Goal: Task Accomplishment & Management: Complete application form

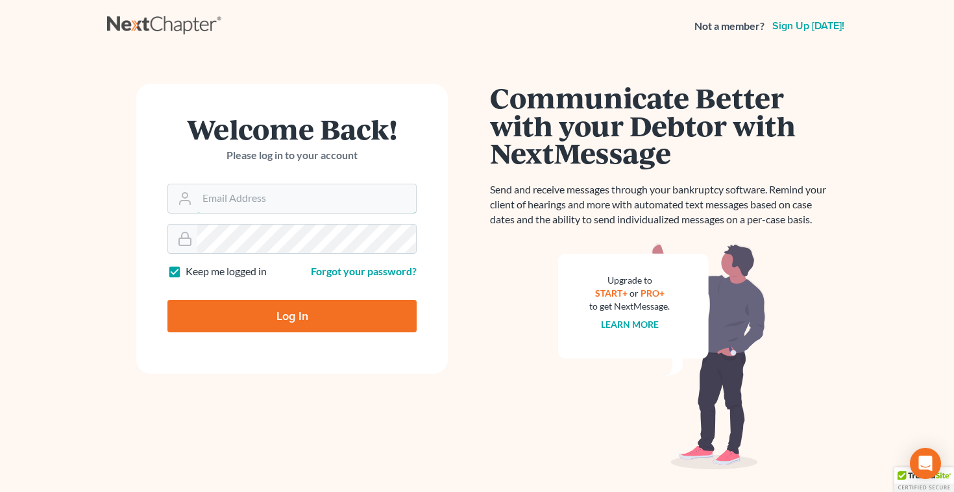
type input "Fbunol@derbeslaw.com"
click at [260, 313] on input "Log In" at bounding box center [291, 316] width 249 height 32
type input "Thinking..."
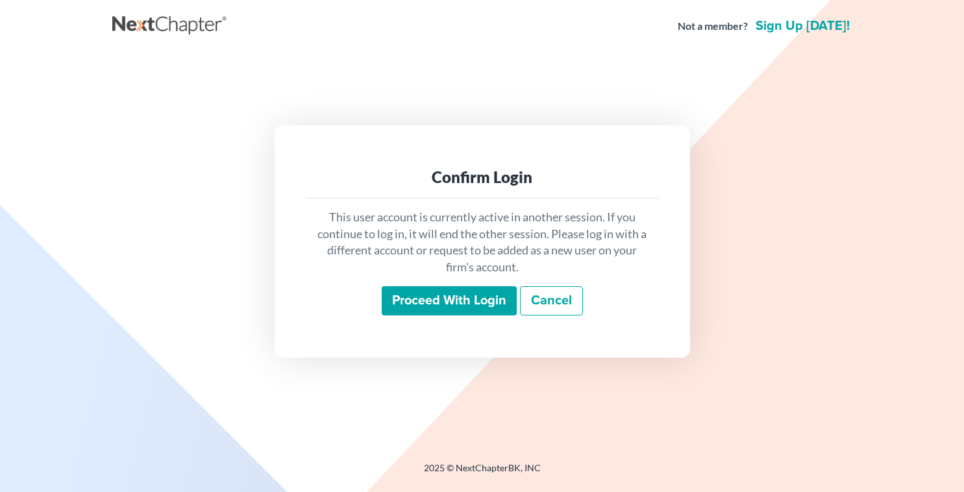
click at [418, 295] on input "Proceed with login" at bounding box center [449, 301] width 135 height 30
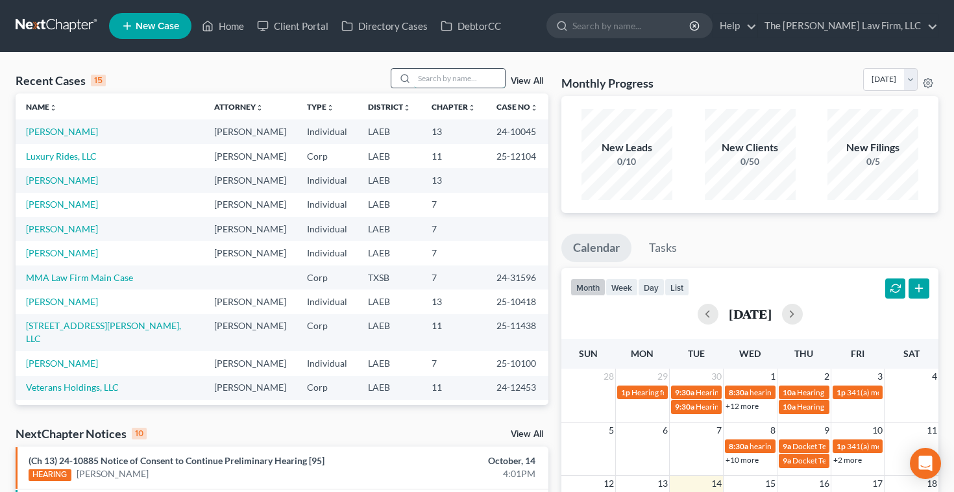
click at [419, 70] on input "search" at bounding box center [459, 78] width 91 height 19
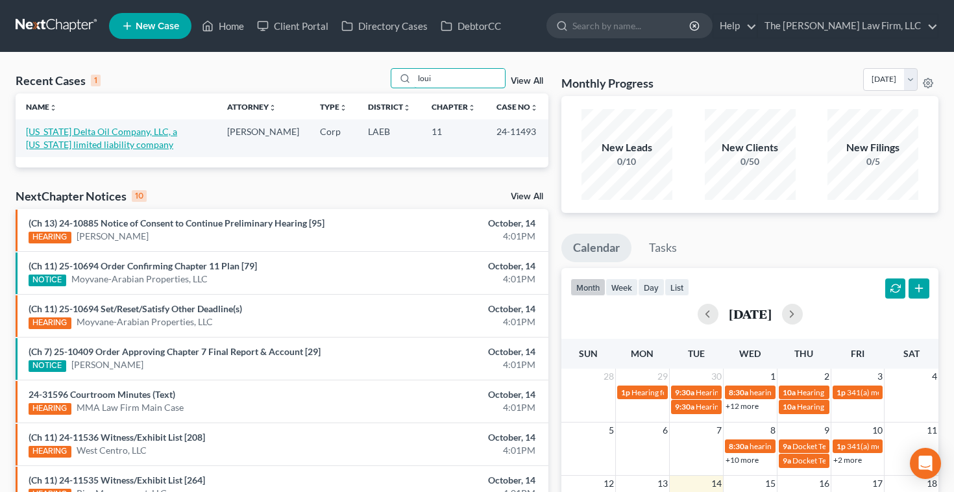
type input "loui"
click at [106, 132] on link "Louisiana Delta Oil Company, LLC, a Virginia limited liability company" at bounding box center [101, 138] width 151 height 24
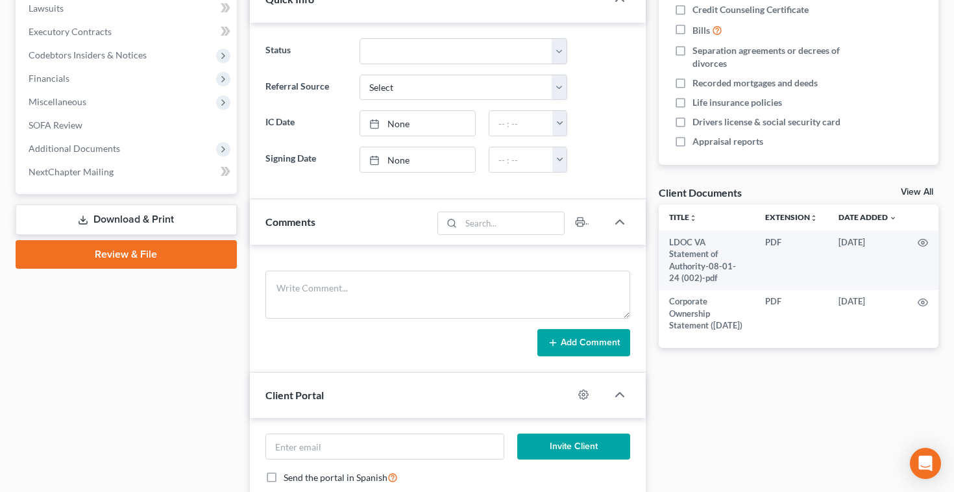
scroll to position [324, 0]
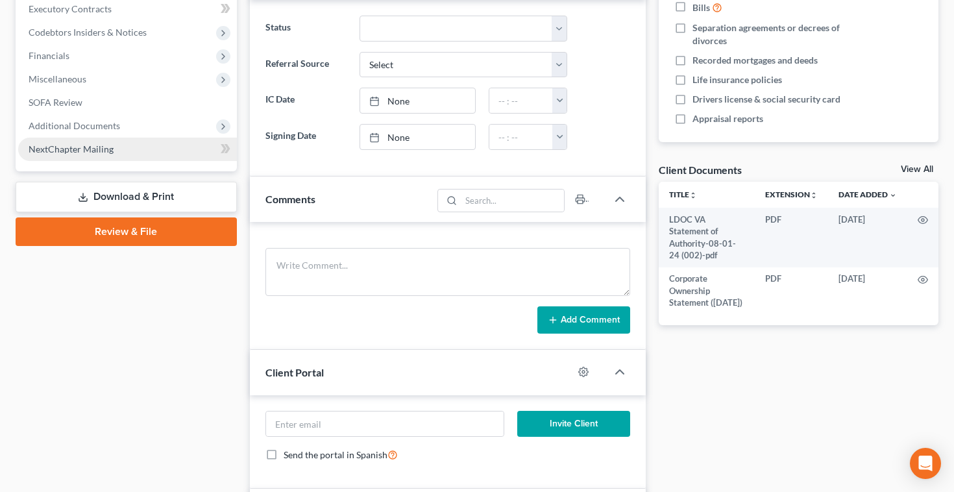
click at [80, 152] on span "NextChapter Mailing" at bounding box center [71, 148] width 85 height 11
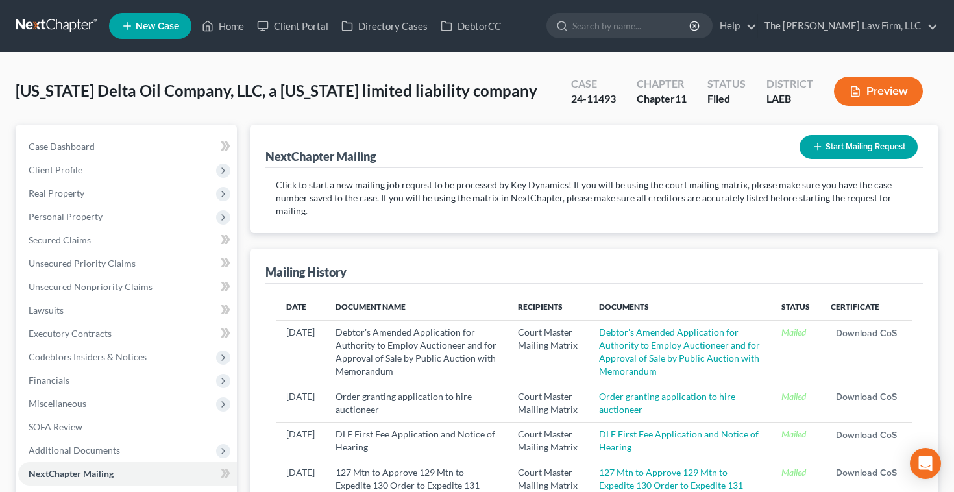
click at [857, 149] on button "Start Mailing Request" at bounding box center [858, 147] width 118 height 24
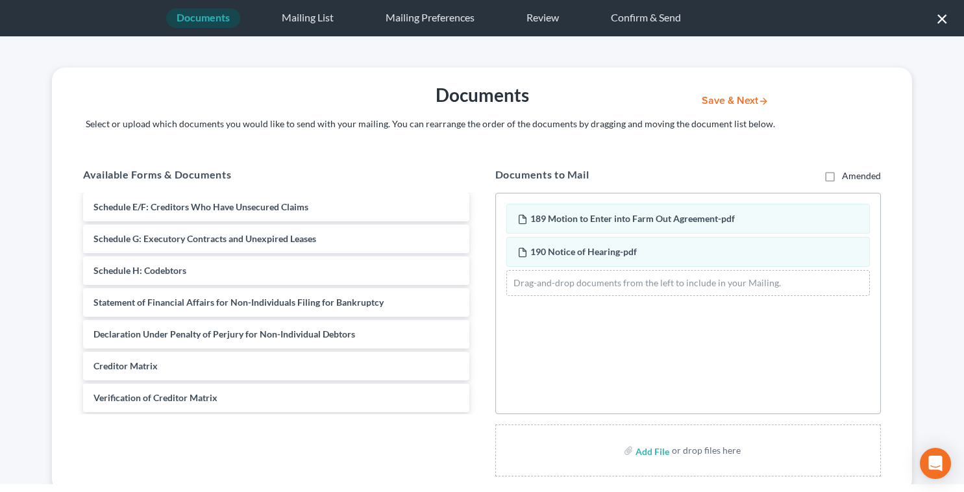
click at [732, 100] on button "Save & Next" at bounding box center [735, 100] width 88 height 11
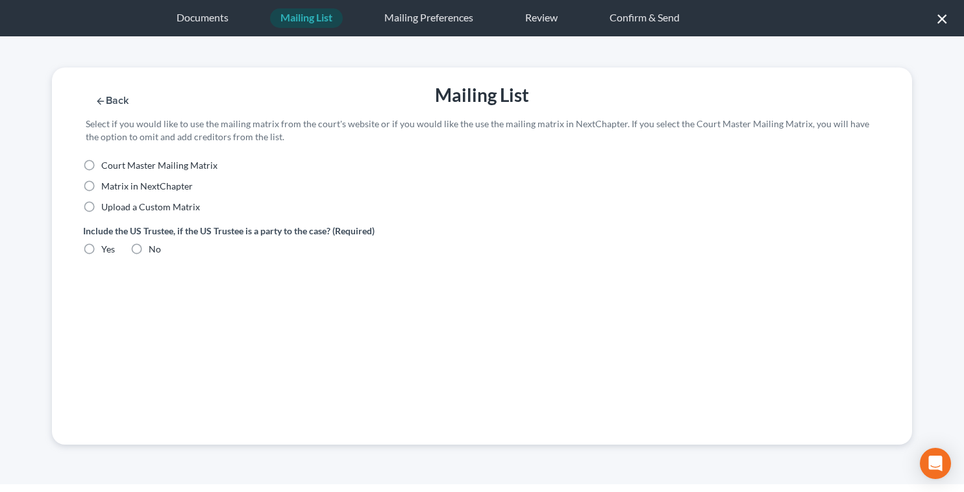
click at [101, 171] on label "Court Master Mailing Matrix" at bounding box center [159, 165] width 116 height 13
click at [106, 167] on input "Court Master Mailing Matrix" at bounding box center [110, 163] width 8 height 8
radio input "true"
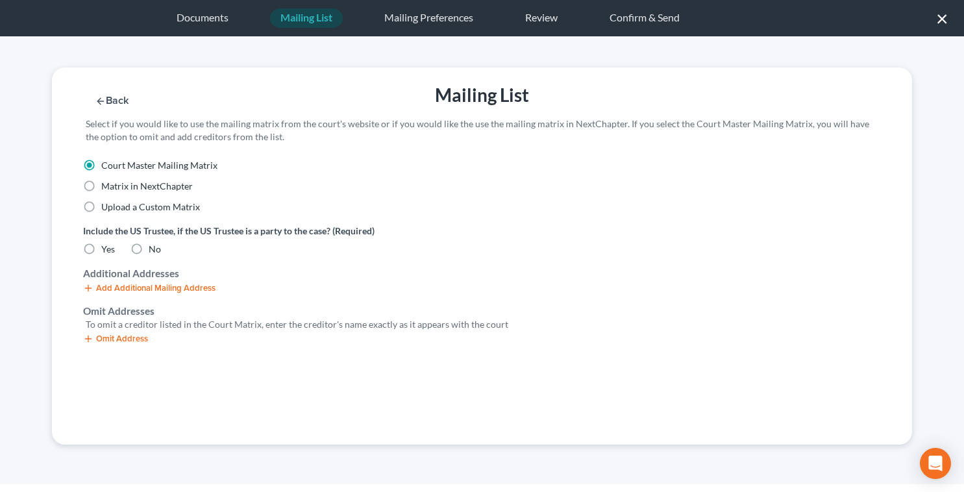
click at [149, 250] on label "No" at bounding box center [155, 249] width 12 height 13
click at [154, 250] on input "No" at bounding box center [158, 247] width 8 height 8
radio input "true"
click at [108, 340] on button "Omit Address" at bounding box center [115, 339] width 65 height 10
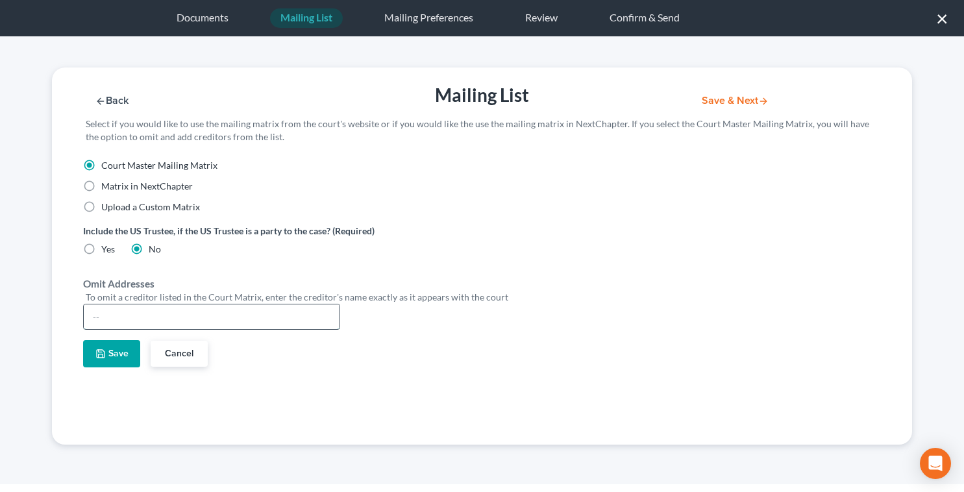
click at [117, 317] on input "text" at bounding box center [212, 316] width 256 height 25
type input "Frederick L. Bunol"
click at [109, 350] on button "Save" at bounding box center [111, 353] width 57 height 27
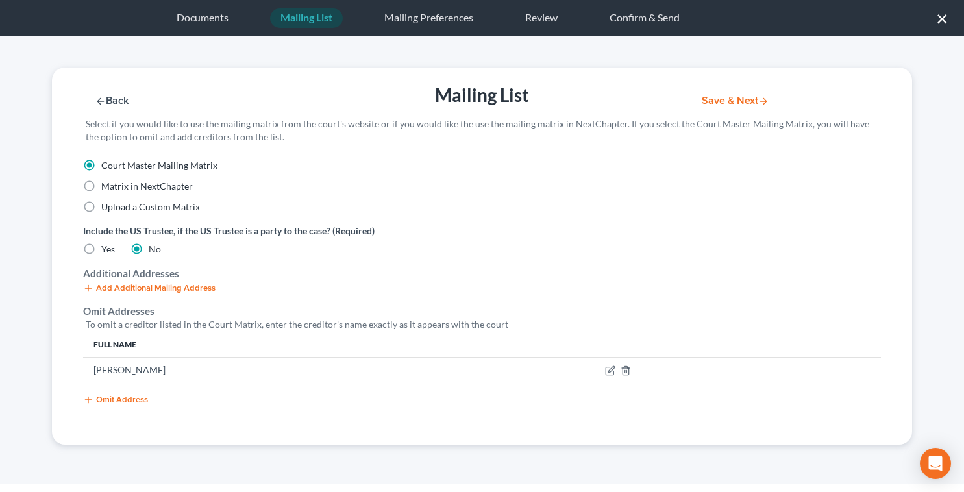
click at [125, 397] on button "Omit Address" at bounding box center [115, 400] width 65 height 10
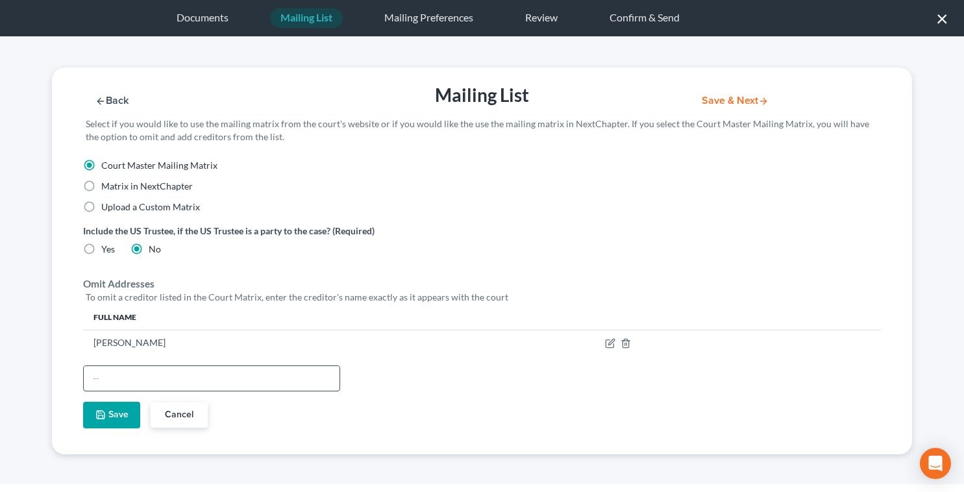
drag, startPoint x: 134, startPoint y: 385, endPoint x: 152, endPoint y: 367, distance: 25.2
click at [144, 376] on input "text" at bounding box center [212, 378] width 256 height 25
type input "LA Delta Farms Oil Company"
click at [114, 415] on button "Save" at bounding box center [111, 415] width 57 height 27
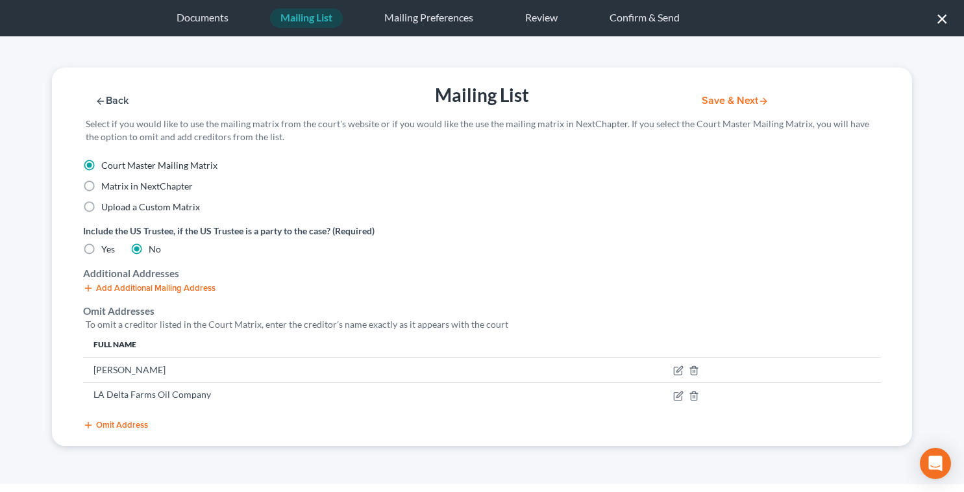
click at [117, 425] on button "Omit Address" at bounding box center [115, 425] width 65 height 10
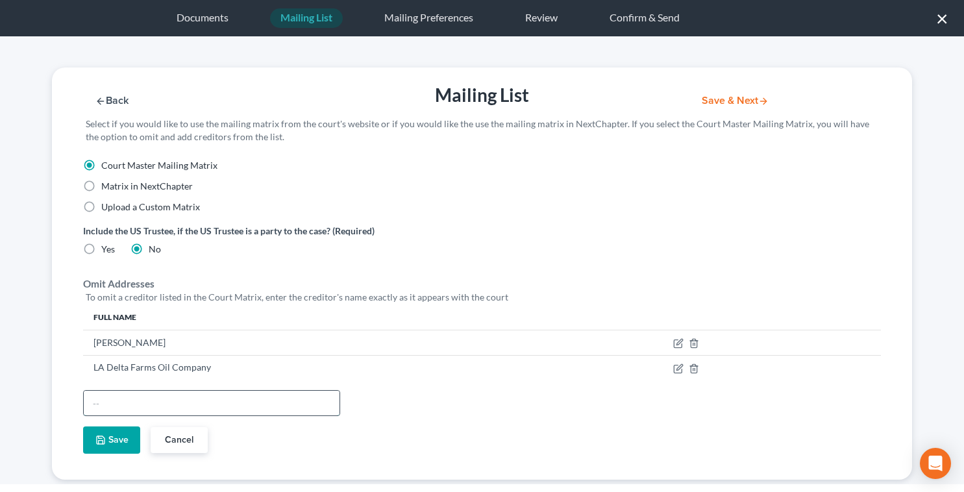
click at [112, 407] on input "text" at bounding box center [212, 403] width 256 height 25
type input "Louisiana Delta Oil Company"
click at [96, 449] on button "Save" at bounding box center [111, 439] width 57 height 27
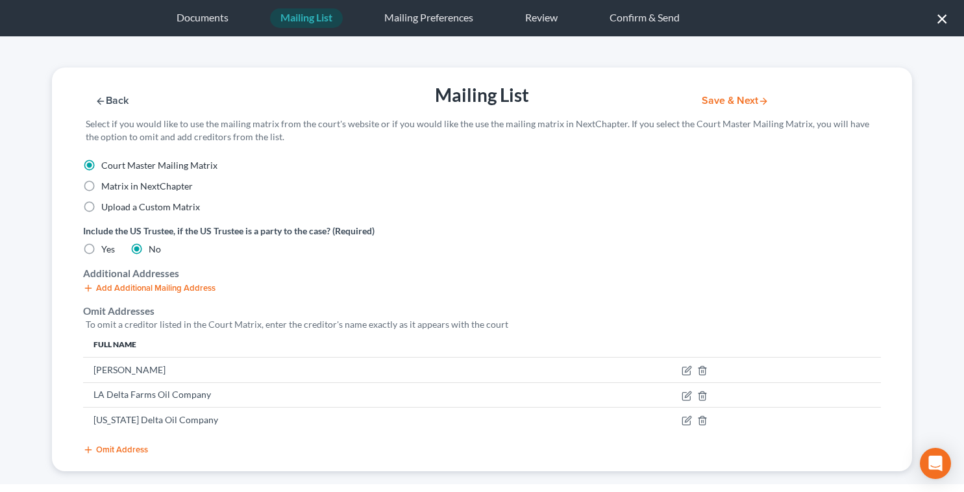
click at [112, 454] on button "Omit Address" at bounding box center [115, 449] width 65 height 10
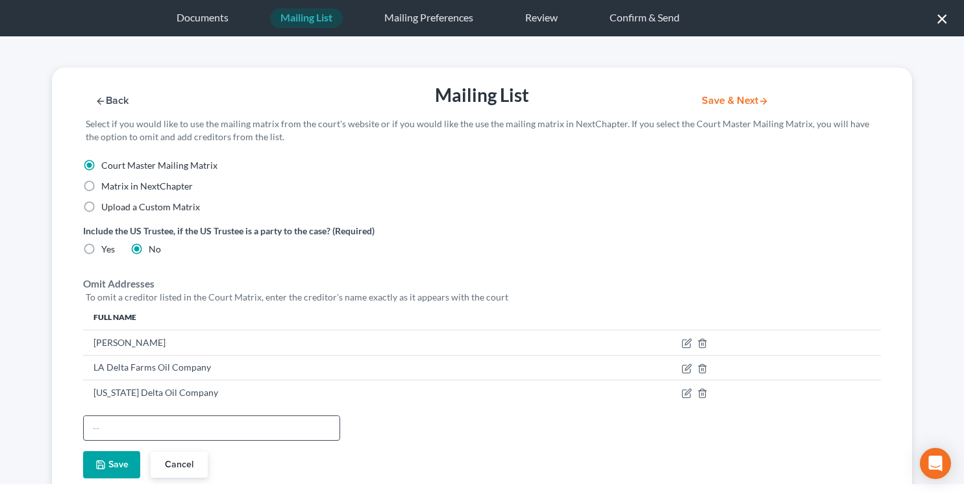
click at [100, 431] on input "text" at bounding box center [212, 428] width 256 height 25
type input "Andrew Mendez"
drag, startPoint x: 115, startPoint y: 485, endPoint x: 110, endPoint y: 477, distance: 9.6
click at [112, 480] on div "Documents Mailing List Mailing Preferences Review Confirm & Send × Back Mailing…" at bounding box center [482, 246] width 964 height 492
drag, startPoint x: 107, startPoint y: 470, endPoint x: 662, endPoint y: 120, distance: 655.9
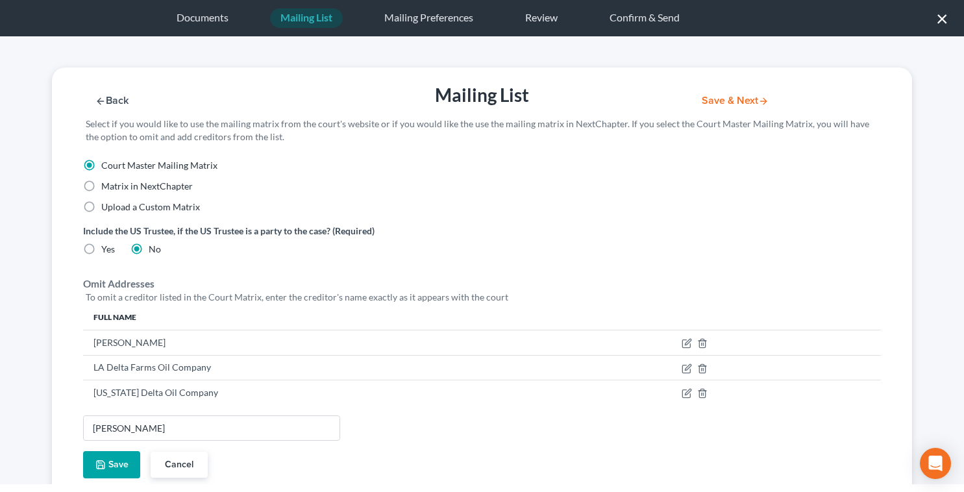
click at [109, 466] on button "Save" at bounding box center [111, 464] width 57 height 27
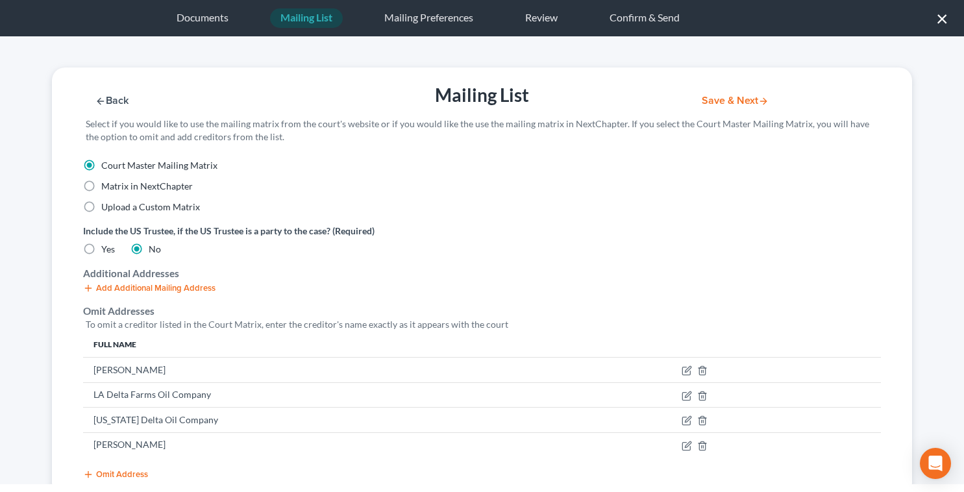
click at [103, 476] on button "Omit Address" at bounding box center [115, 474] width 65 height 10
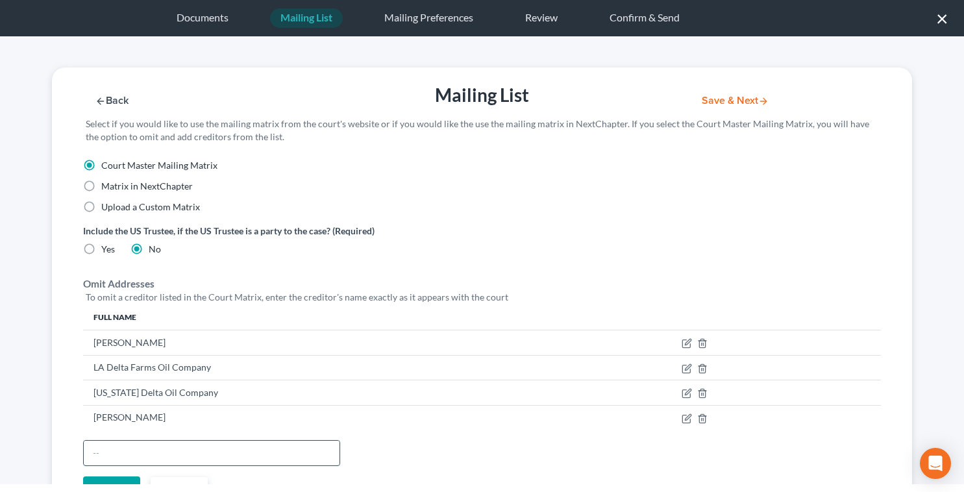
click at [126, 448] on input "text" at bounding box center [212, 453] width 256 height 25
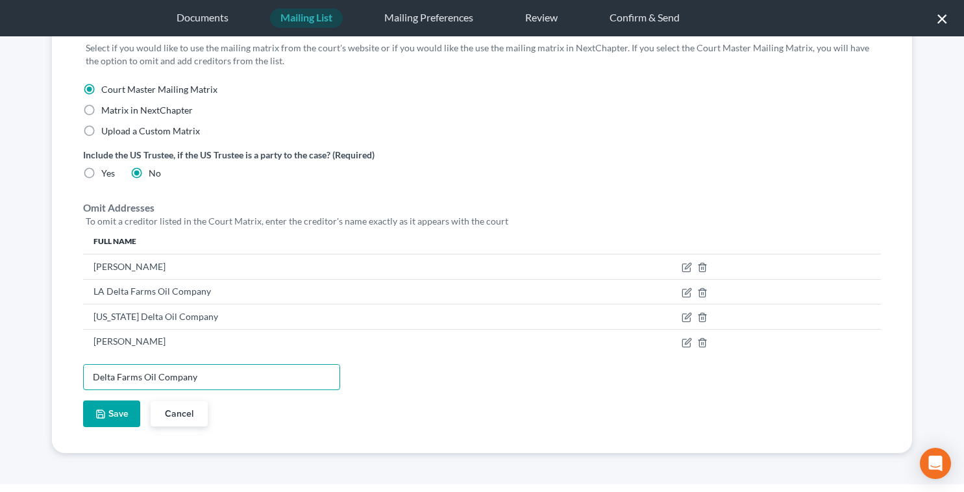
type input "Delta Farms Oil Company"
click at [120, 405] on button "Save" at bounding box center [111, 413] width 57 height 27
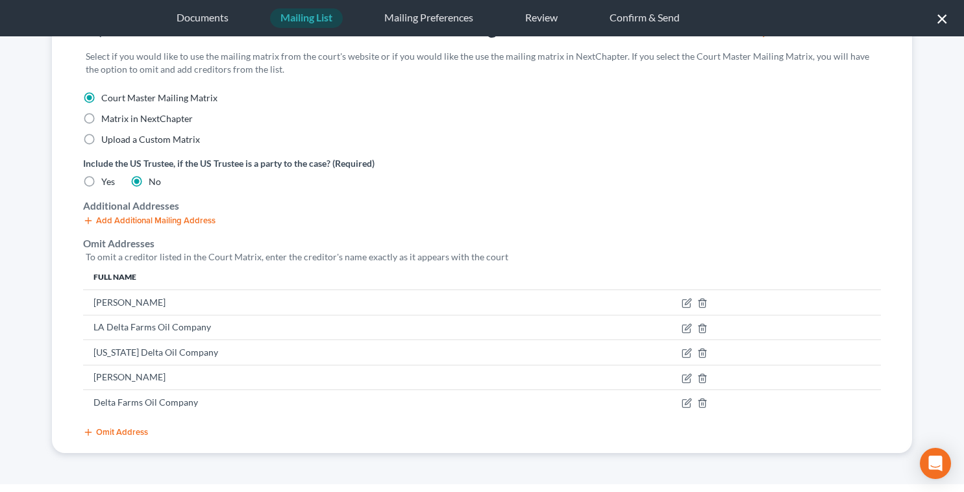
click at [119, 432] on button "Omit Address" at bounding box center [115, 432] width 65 height 10
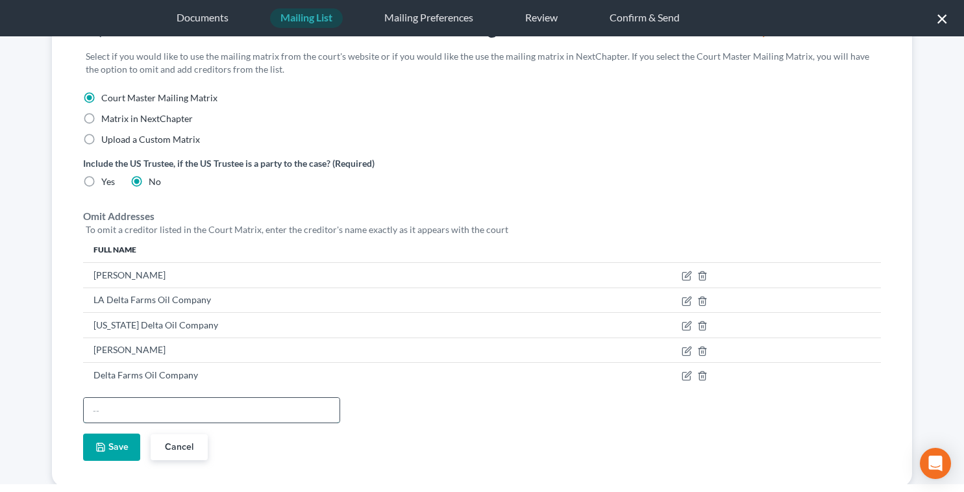
click at [114, 412] on input "text" at bounding box center [212, 410] width 256 height 25
type input "Goyamo Oil Company"
drag, startPoint x: 116, startPoint y: 456, endPoint x: 335, endPoint y: 260, distance: 294.1
click at [117, 452] on button "Save" at bounding box center [111, 446] width 57 height 27
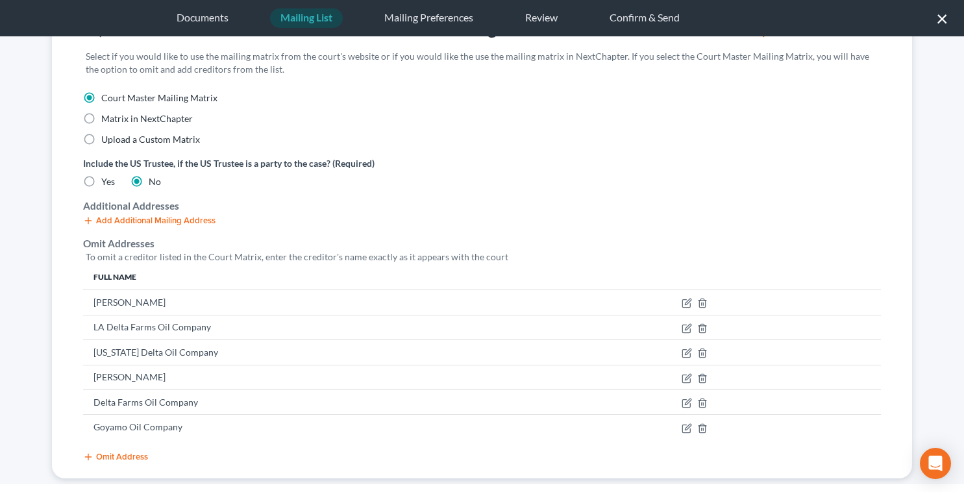
click at [130, 452] on button "Omit Address" at bounding box center [115, 457] width 65 height 10
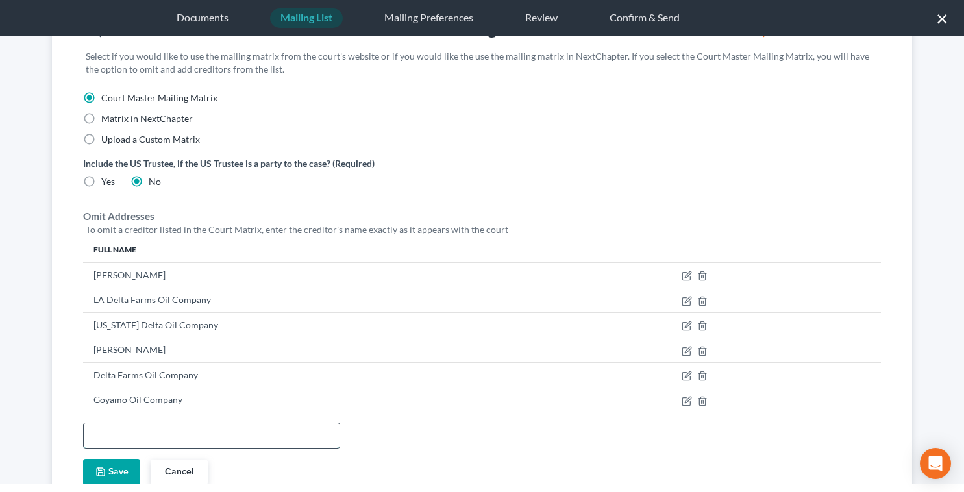
click at [130, 437] on input "text" at bounding box center [212, 435] width 256 height 25
paste input "LA Delta Marine LLC"
type input "LA Delta Marine LLC"
click at [124, 466] on button "Save" at bounding box center [111, 472] width 57 height 27
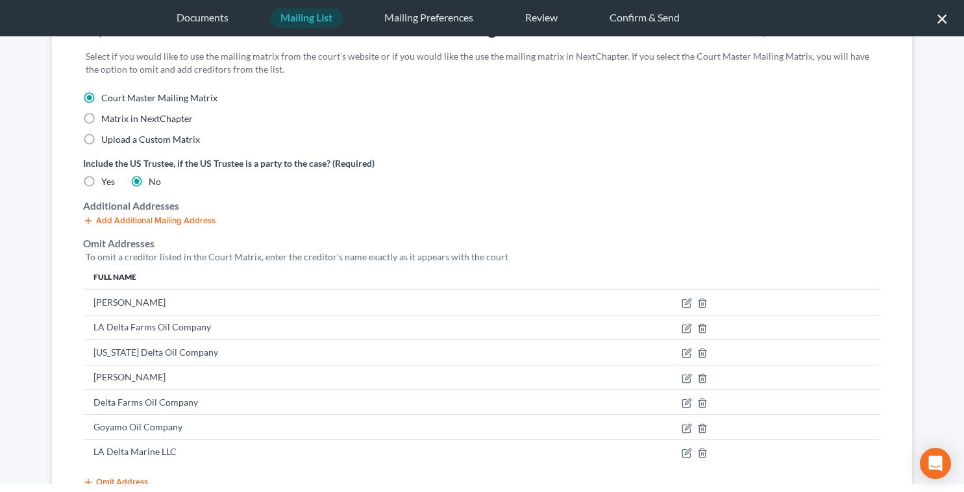
click at [128, 479] on button "Omit Address" at bounding box center [115, 482] width 65 height 10
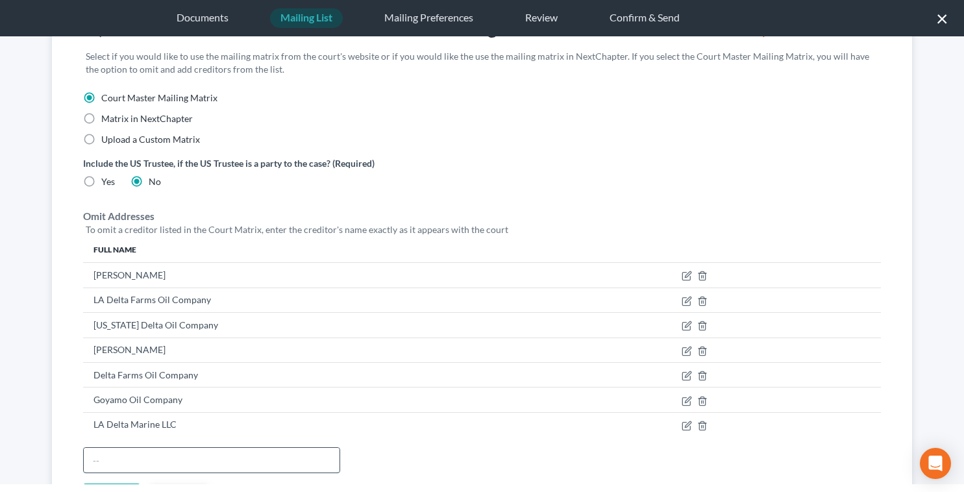
click at [115, 454] on input "text" at bounding box center [212, 460] width 256 height 25
paste input "LDF Surface Holdings LLC"
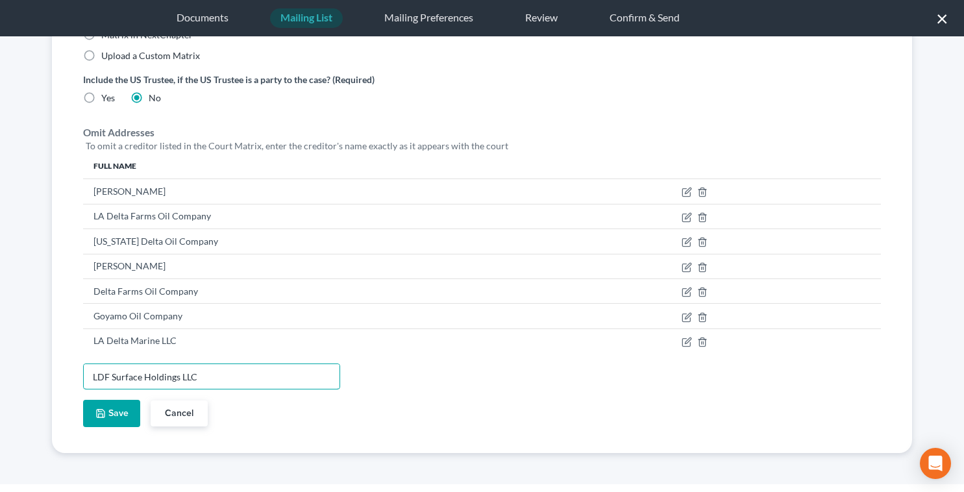
type input "LDF Surface Holdings LLC"
click at [108, 419] on button "Save" at bounding box center [111, 413] width 57 height 27
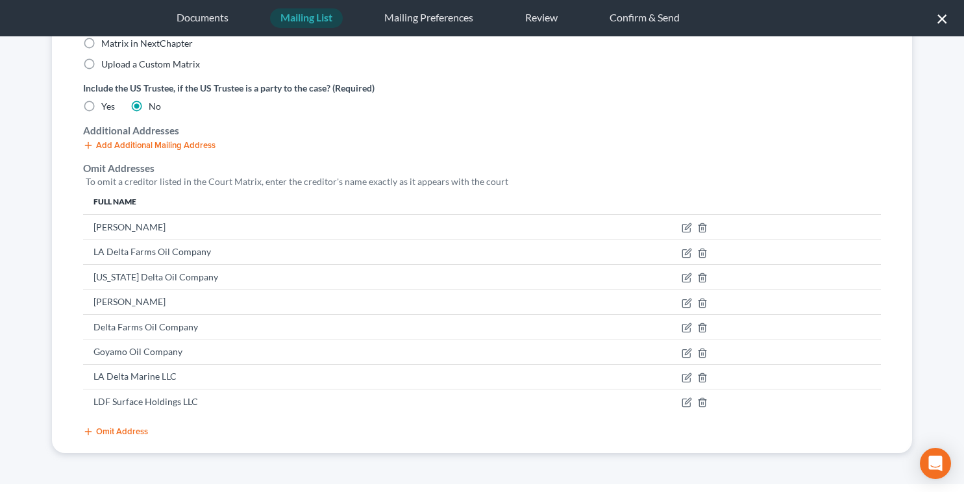
click at [115, 433] on button "Omit Address" at bounding box center [115, 431] width 65 height 10
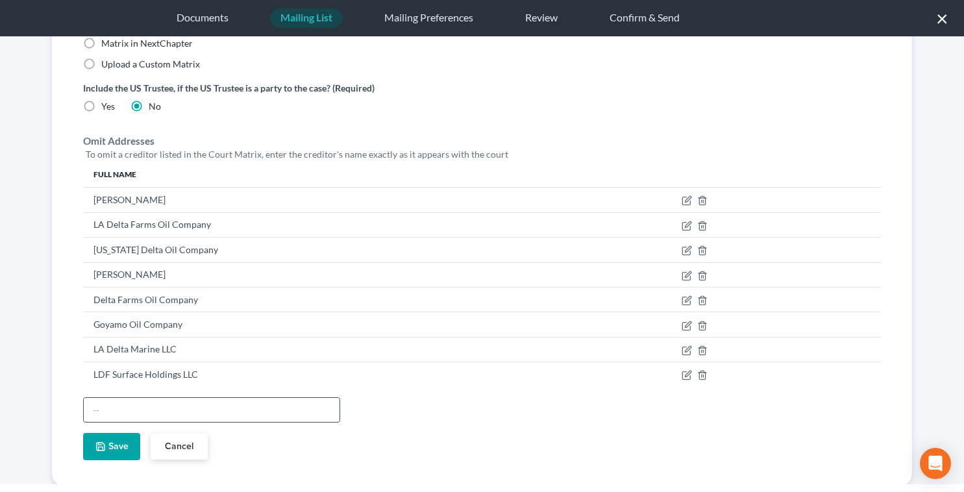
click at [117, 411] on input "text" at bounding box center [212, 410] width 256 height 25
paste input "Louisiana Delta Farms LLC"
type input "Louisiana Delta Farms LLC"
click at [106, 450] on button "Save" at bounding box center [111, 446] width 57 height 27
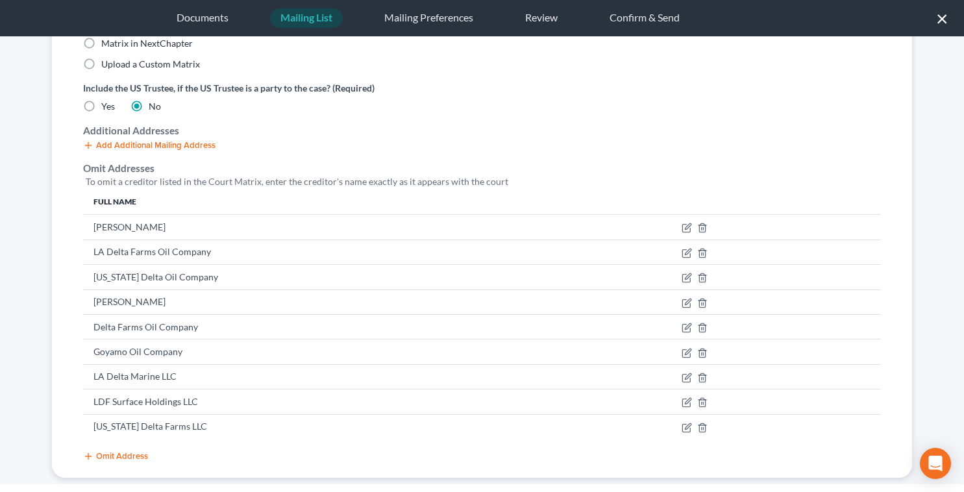
click at [126, 457] on button "Omit Address" at bounding box center [115, 456] width 65 height 10
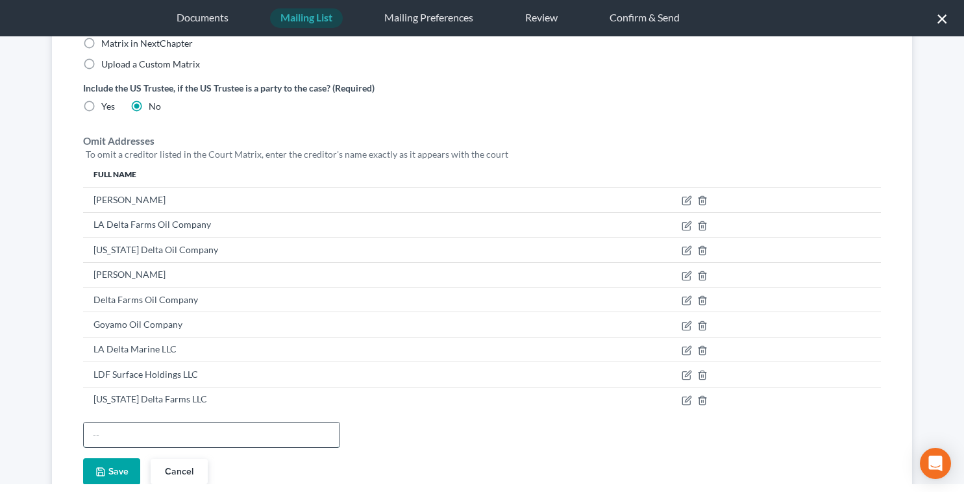
click at [138, 443] on input "text" at bounding box center [212, 434] width 256 height 25
paste input "Montecito Oil Company LLC"
type input "Montecito Oil Company LLC"
click at [112, 473] on button "Save" at bounding box center [111, 471] width 57 height 27
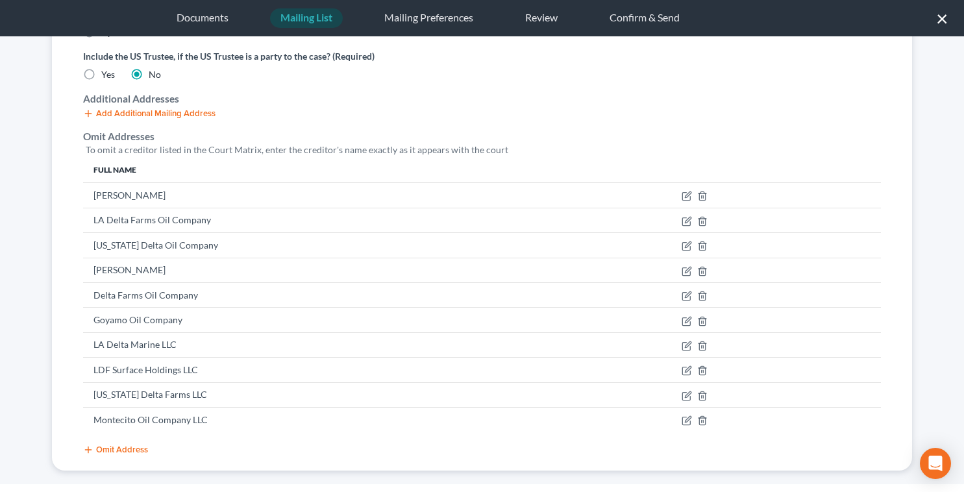
scroll to position [192, 0]
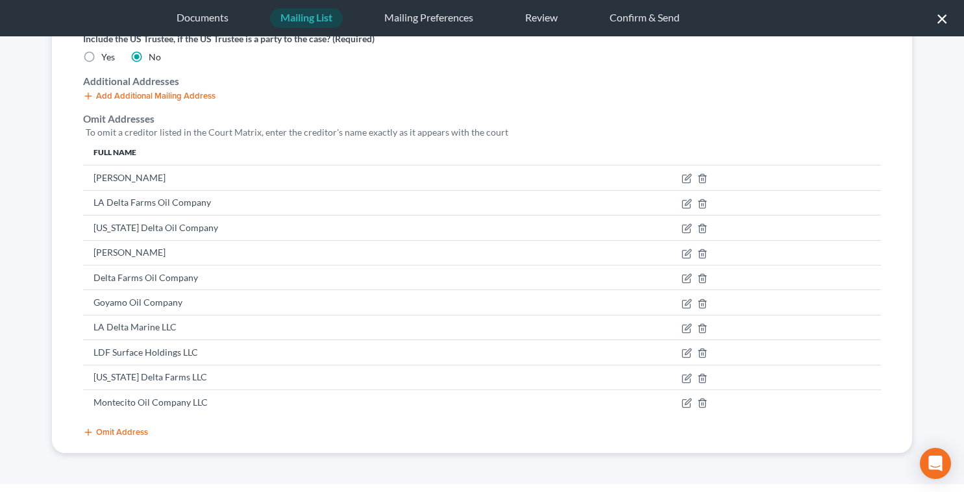
click at [127, 435] on button "Omit Address" at bounding box center [115, 432] width 65 height 10
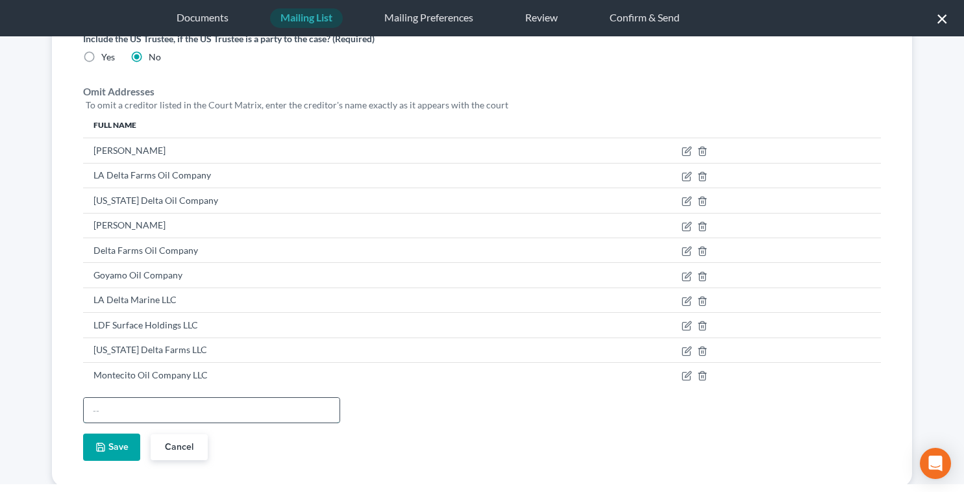
click at [118, 413] on input "text" at bounding box center [212, 410] width 256 height 25
paste input "Betaco, L.L.C."
type input "Betaco, L.L.C."
click at [101, 459] on button "Save" at bounding box center [111, 446] width 57 height 27
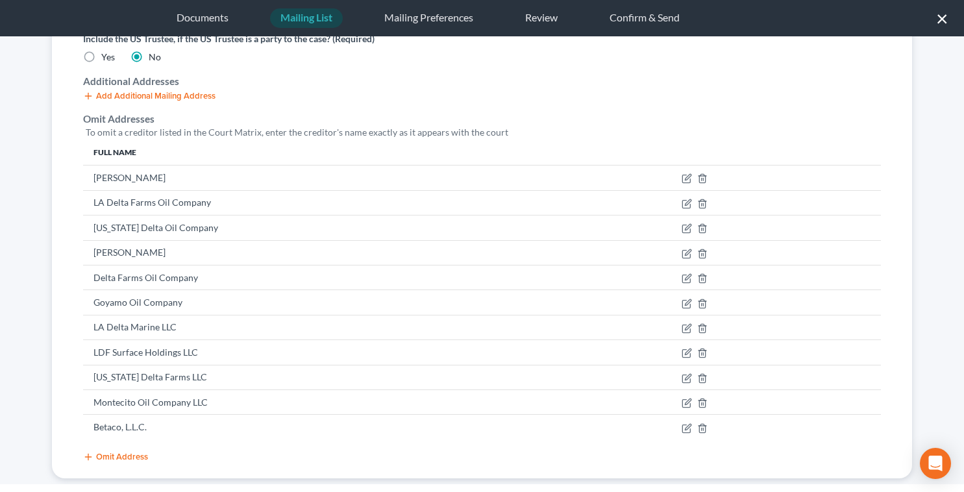
click at [138, 452] on button "Omit Address" at bounding box center [115, 457] width 65 height 10
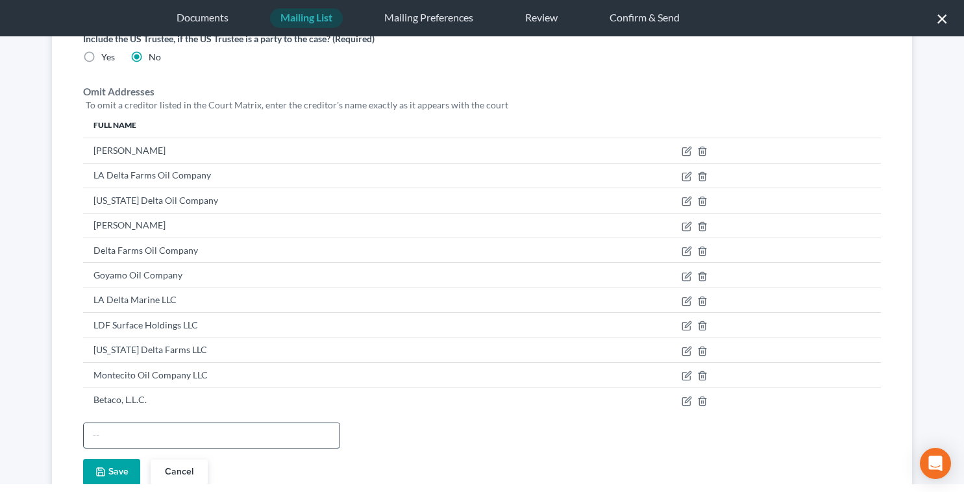
drag, startPoint x: 125, startPoint y: 435, endPoint x: 128, endPoint y: 441, distance: 6.7
click at [125, 436] on input "text" at bounding box center [212, 435] width 256 height 25
paste input "Dice Exploration Company, Inc"
type input "Dice Exploration Company, Inc"
drag, startPoint x: 123, startPoint y: 469, endPoint x: 238, endPoint y: 465, distance: 114.9
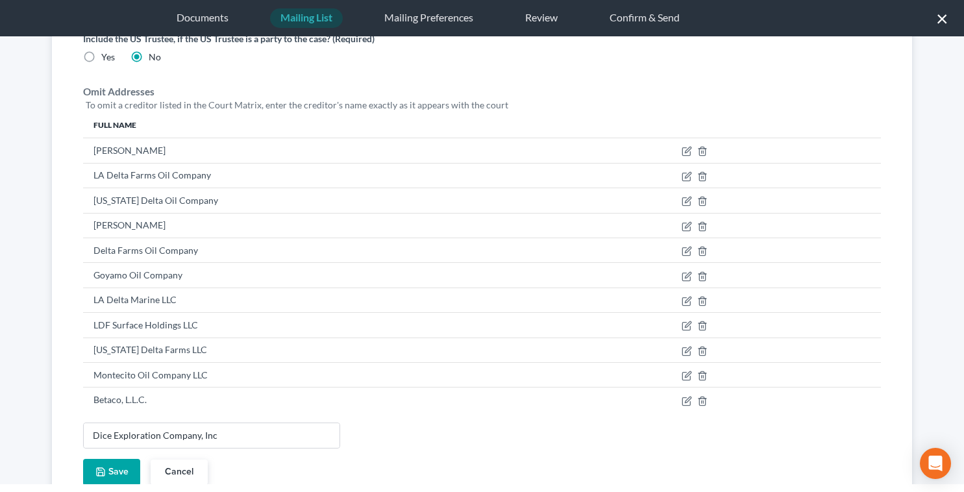
click at [123, 472] on button "Save" at bounding box center [111, 472] width 57 height 27
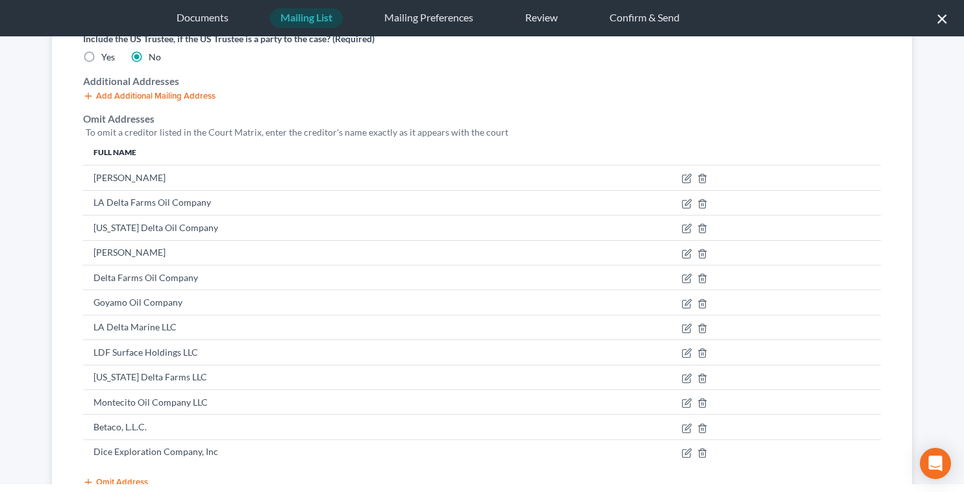
click at [139, 477] on button "Omit Address" at bounding box center [115, 482] width 65 height 10
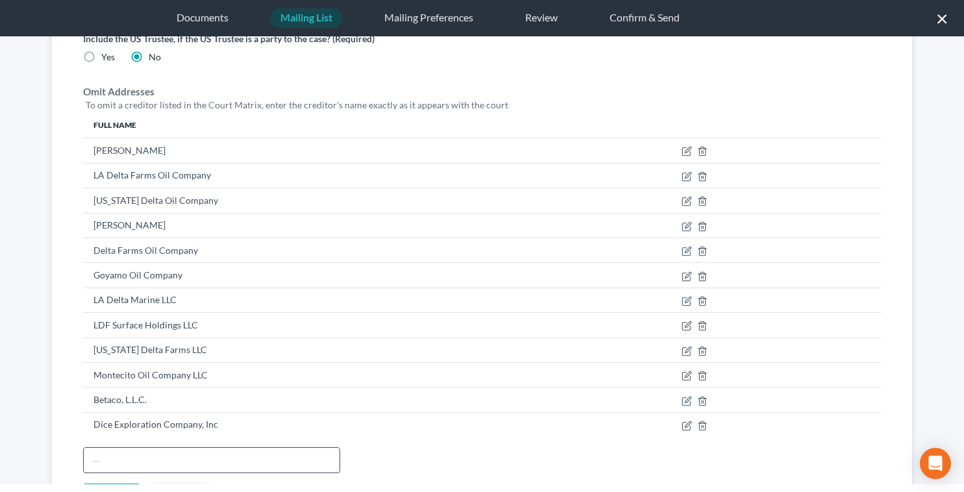
click at [134, 464] on input "text" at bounding box center [212, 460] width 256 height 25
paste input "South Bay Corporation of Corpus Christi"
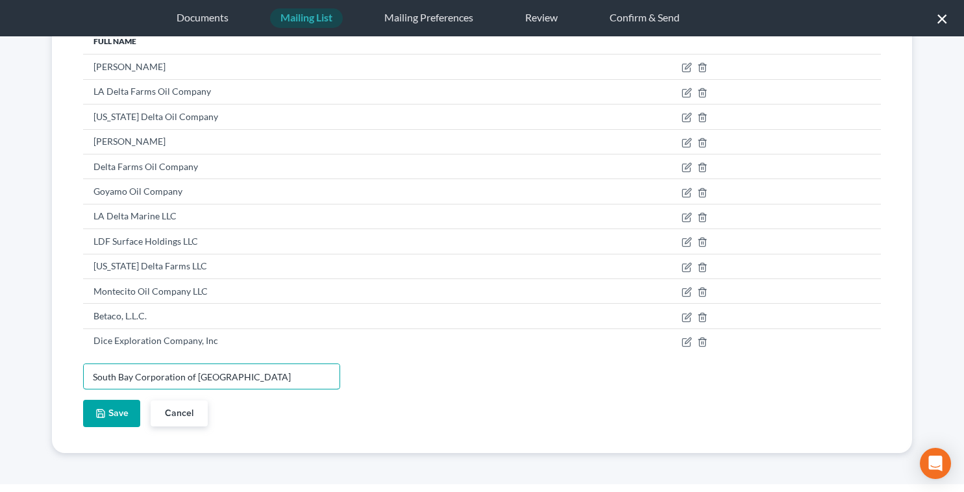
type input "South Bay Corporation of Corpus Christi"
click at [110, 426] on button "Save" at bounding box center [111, 413] width 57 height 27
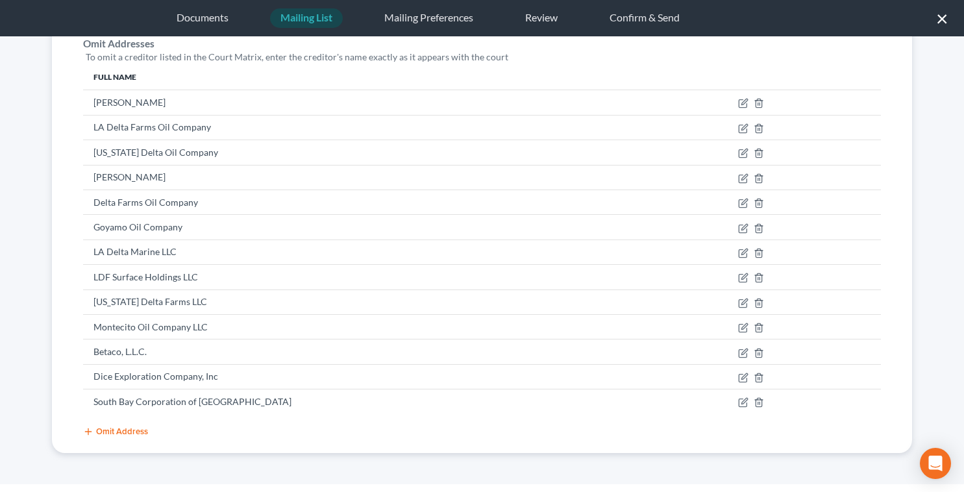
click at [141, 428] on button "Omit Address" at bounding box center [115, 431] width 65 height 10
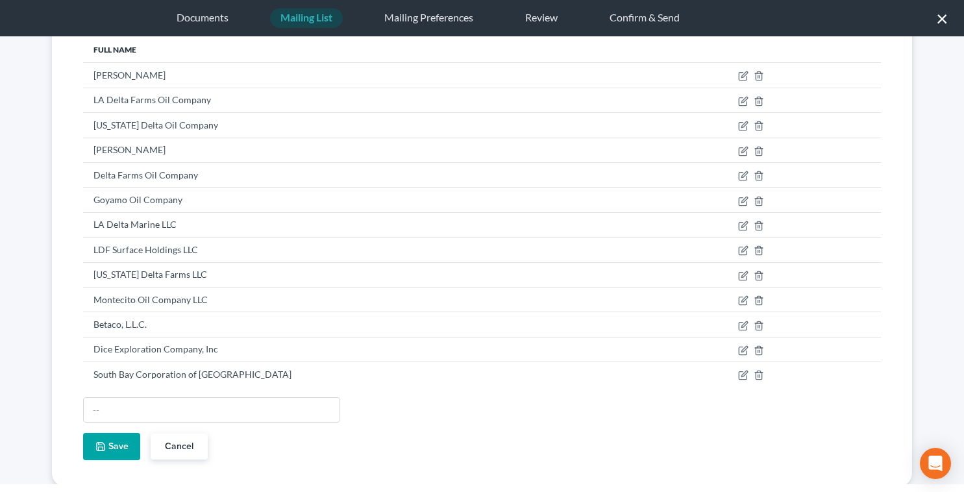
scroll to position [240, 0]
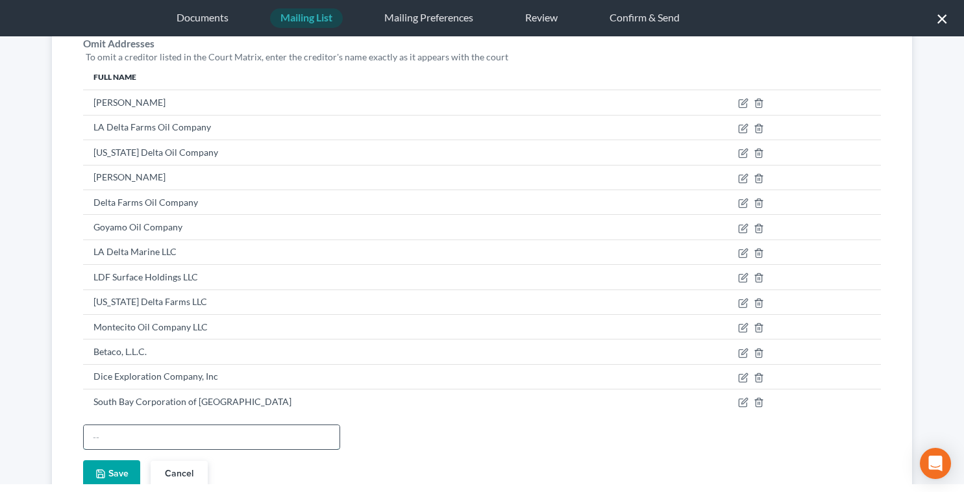
click at [143, 437] on input "text" at bounding box center [212, 437] width 256 height 25
paste input "Wadi Petroleum, Inc"
type input "Wadi Petroleum, Inc"
click at [118, 472] on button "Save" at bounding box center [111, 473] width 57 height 27
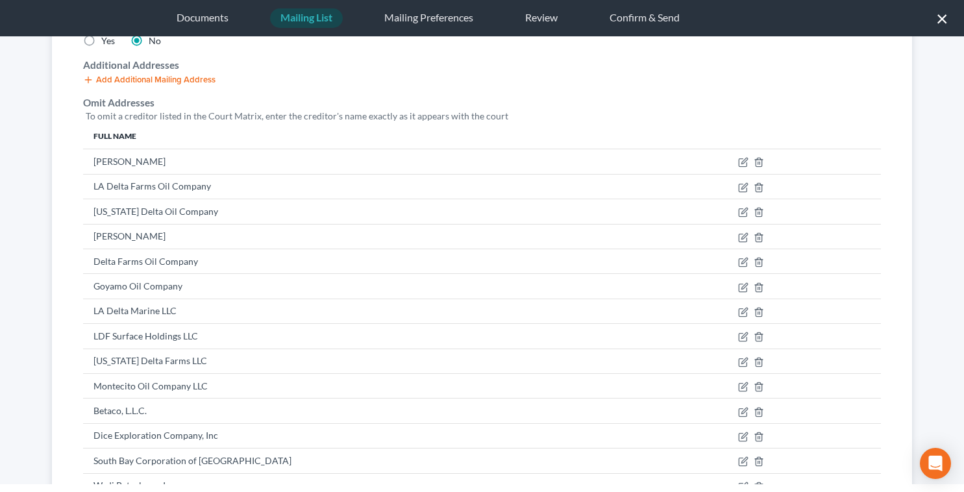
scroll to position [32, 0]
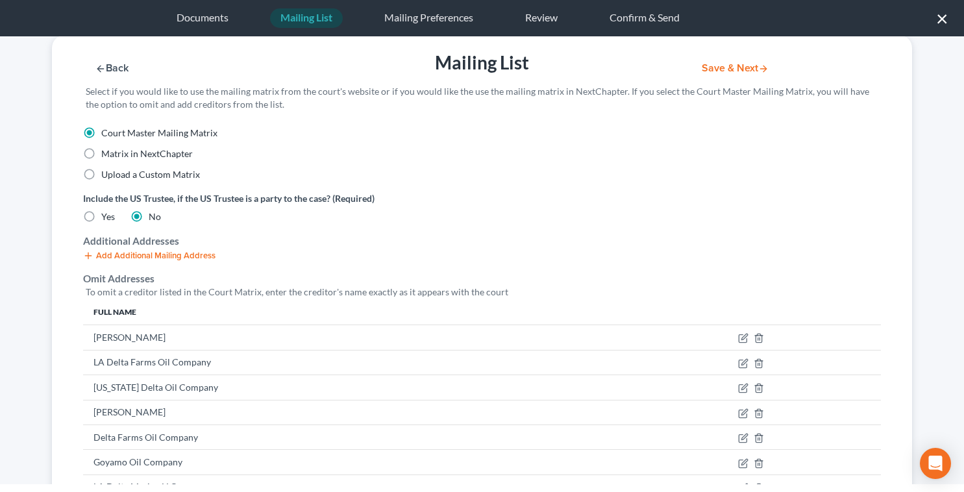
click at [725, 66] on button "Save & Next" at bounding box center [735, 68] width 88 height 11
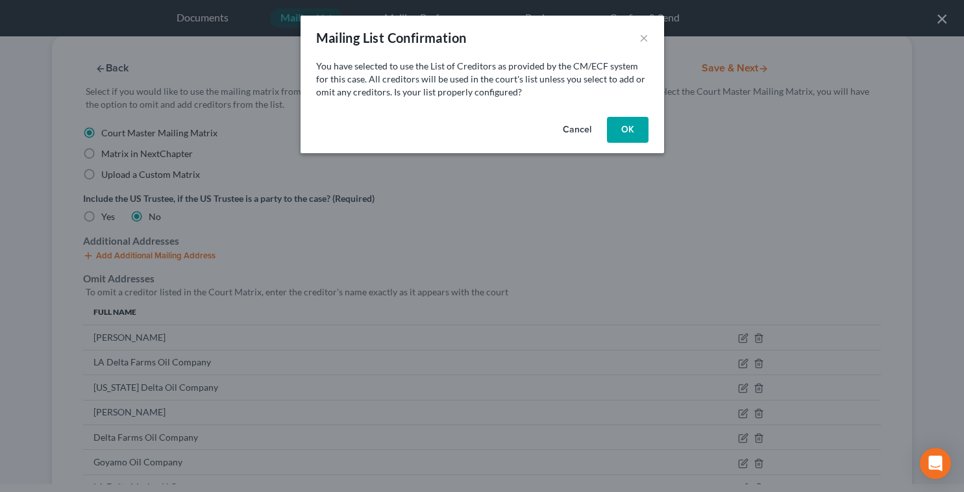
click at [635, 135] on button "OK" at bounding box center [628, 130] width 42 height 26
select select "19"
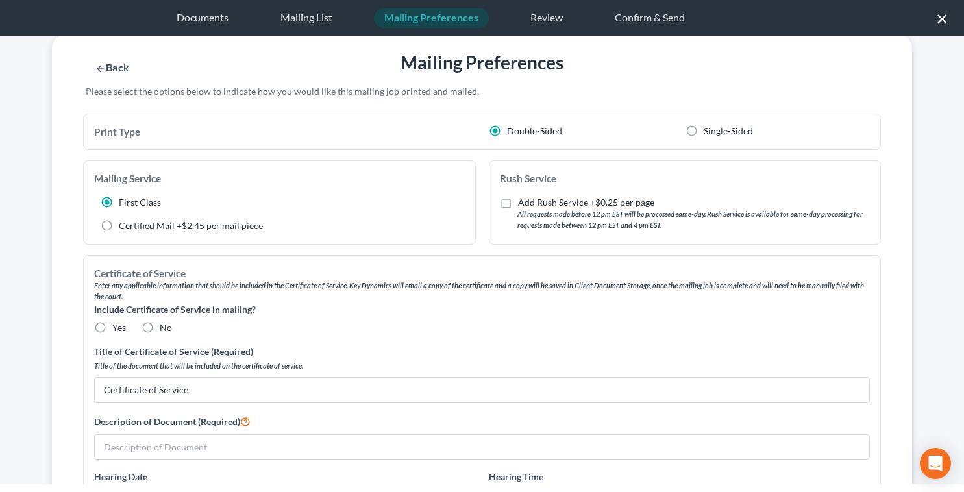
click at [160, 327] on label "No" at bounding box center [166, 327] width 12 height 13
click at [165, 327] on input "No" at bounding box center [169, 325] width 8 height 8
radio input "true"
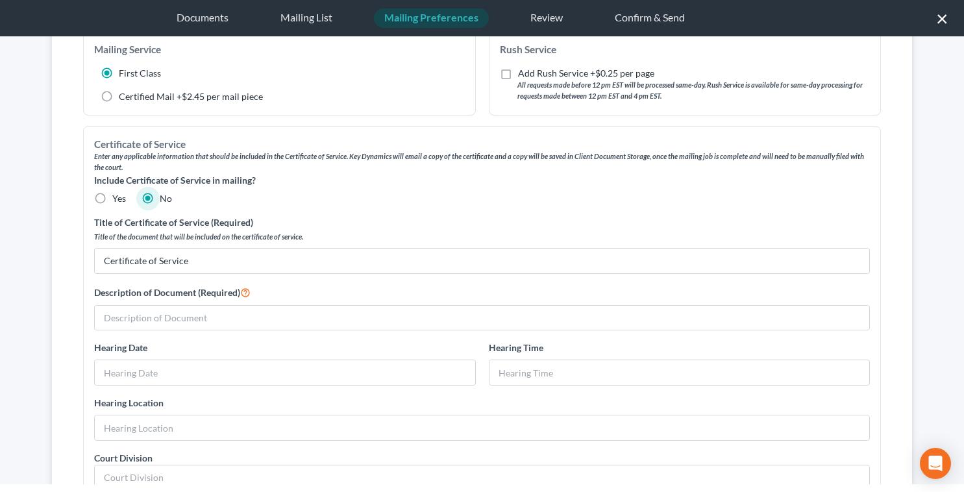
scroll to position [162, 0]
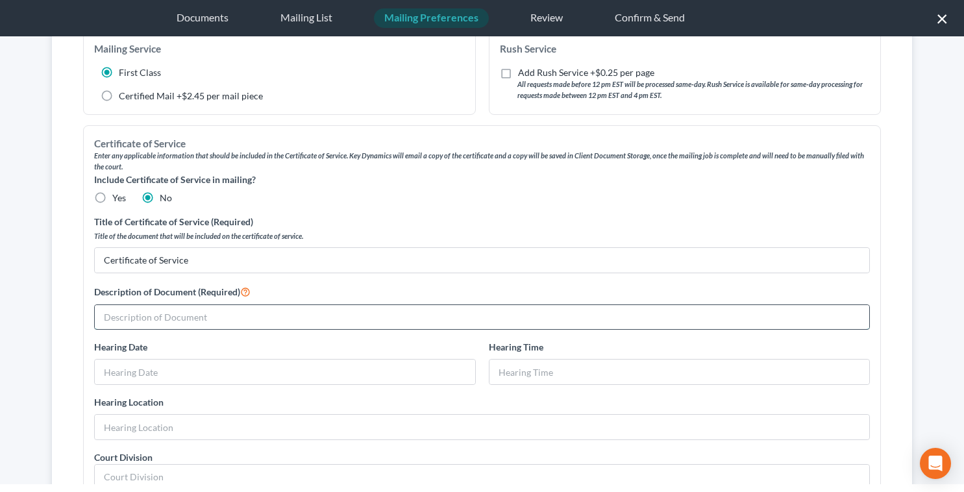
click at [173, 317] on input "text" at bounding box center [482, 317] width 774 height 25
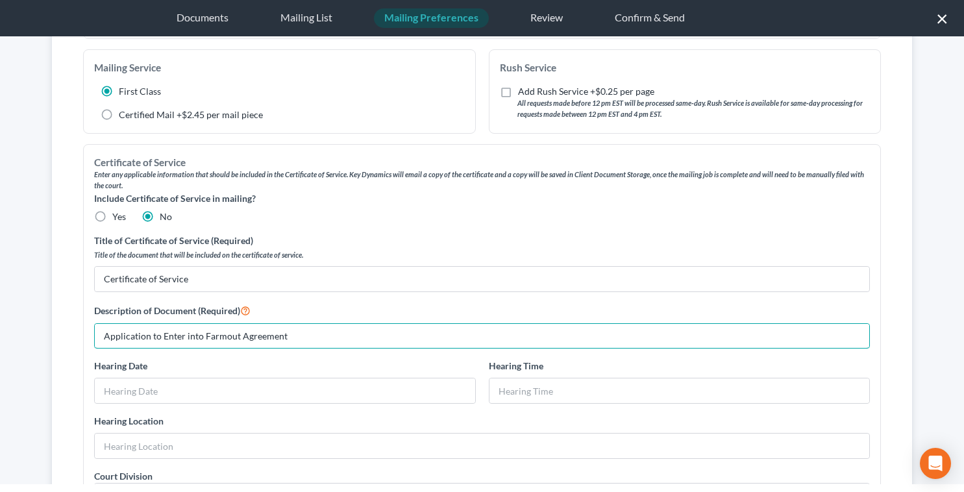
scroll to position [0, 0]
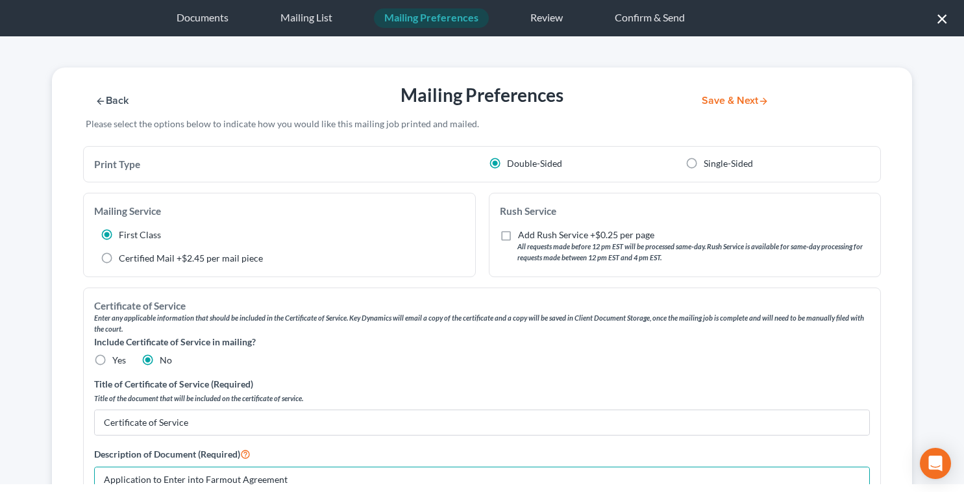
type input "Application to Enter into Farmout Agreement"
click at [731, 95] on button "Save & Next" at bounding box center [735, 100] width 88 height 11
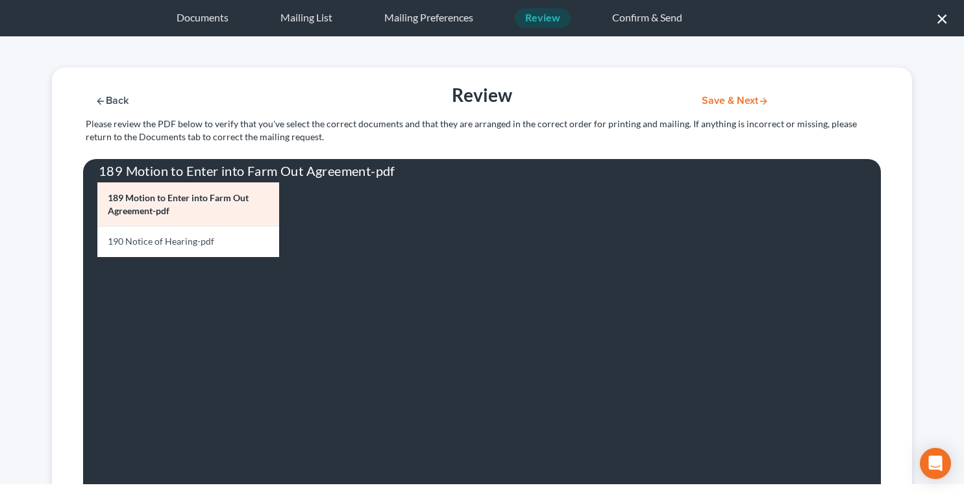
click at [738, 99] on button "Save & Next" at bounding box center [735, 100] width 88 height 11
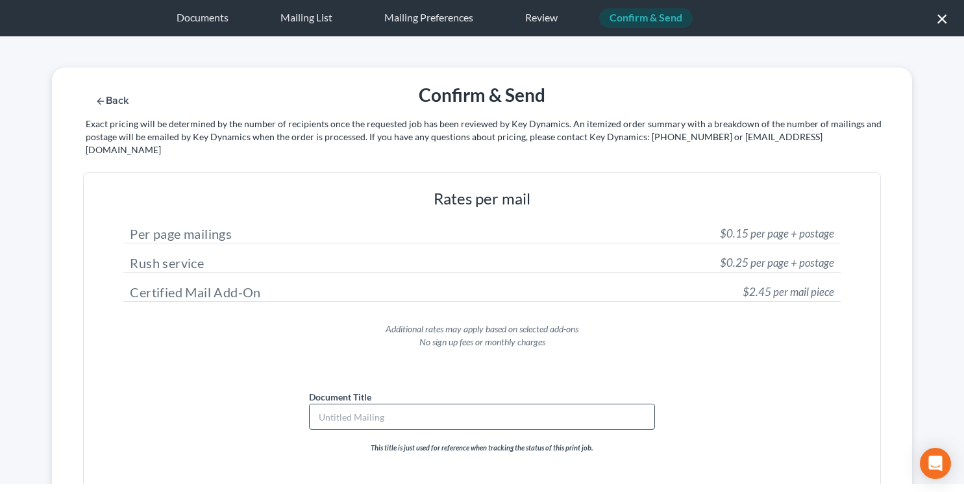
click at [358, 404] on input "text" at bounding box center [482, 416] width 344 height 25
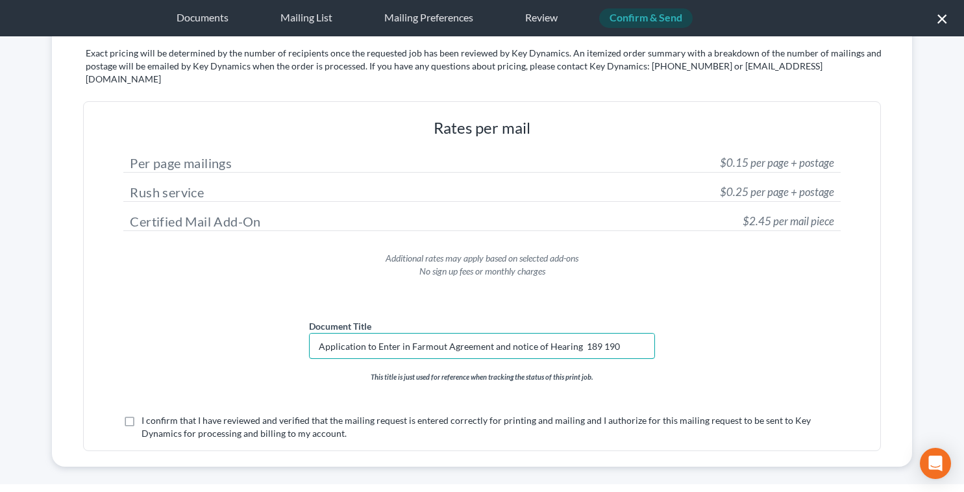
scroll to position [71, 0]
type input "Application to Enter in Farmout Agreement and notice of Hearing 189 190"
click at [141, 413] on label "I confirm that I have reviewed and verified that the mailing request is entered…" at bounding box center [490, 426] width 698 height 26
click at [147, 413] on input "I confirm that I have reviewed and verified that the mailing request is entered…" at bounding box center [151, 417] width 8 height 8
checkbox input "true"
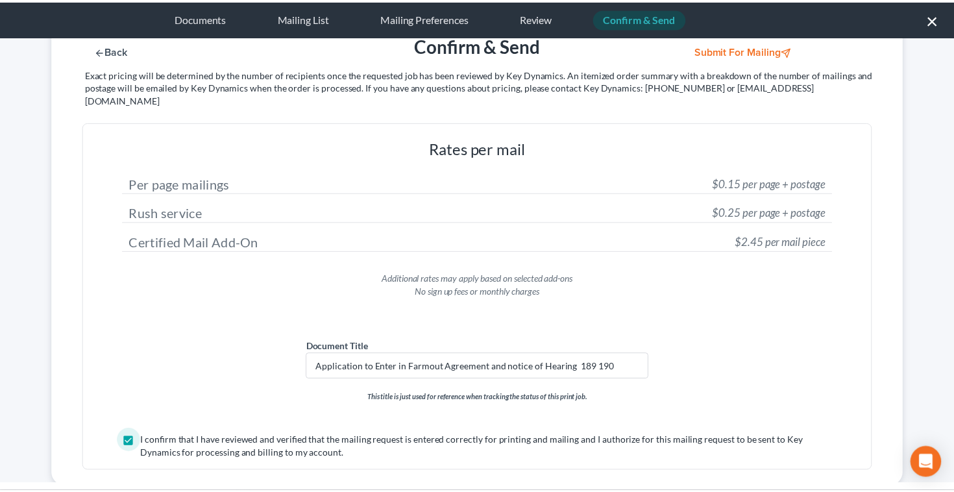
scroll to position [0, 0]
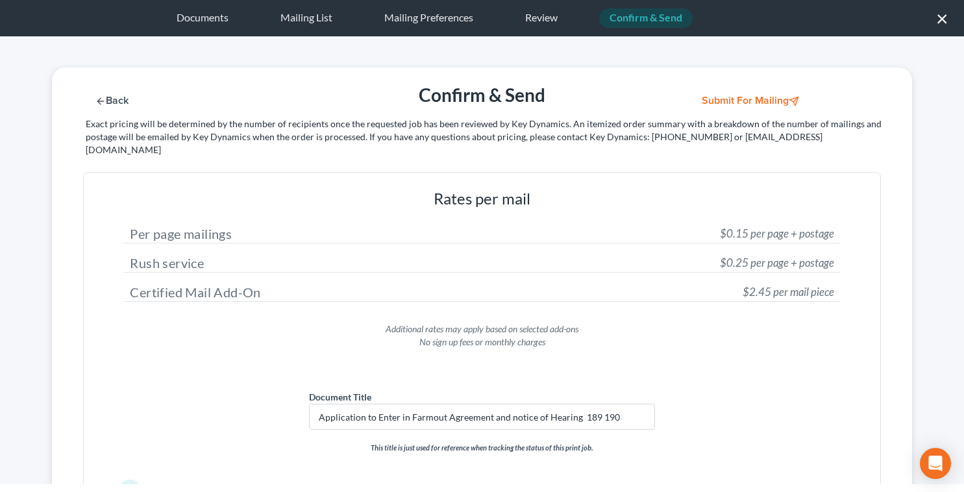
click at [735, 116] on div "Back Confirm & Send Submit for Mailing Exact pricing will be determined by the …" at bounding box center [481, 119] width 873 height 104
click at [736, 104] on button "Submit for Mailing" at bounding box center [751, 100] width 121 height 11
